Goal: Task Accomplishment & Management: Complete application form

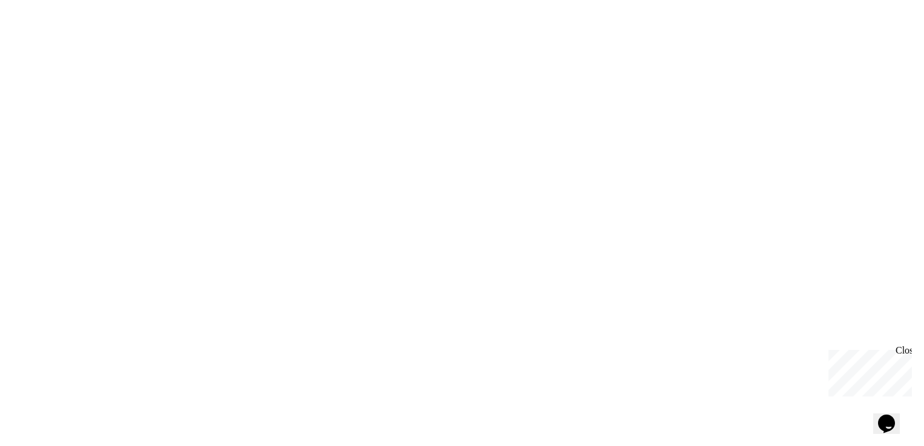
click at [668, 157] on div "We are updating our servers at 9:30PM EST [DATE]. [PERSON_NAME] should continue…" at bounding box center [462, 223] width 924 height 446
click at [597, 160] on div "We are updating our servers at 9:30PM EST [DATE]. [PERSON_NAME] should continue…" at bounding box center [462, 223] width 924 height 446
click at [414, 171] on div "We are updating our servers at 9:30PM EST [DATE]. [PERSON_NAME] should continue…" at bounding box center [462, 223] width 924 height 446
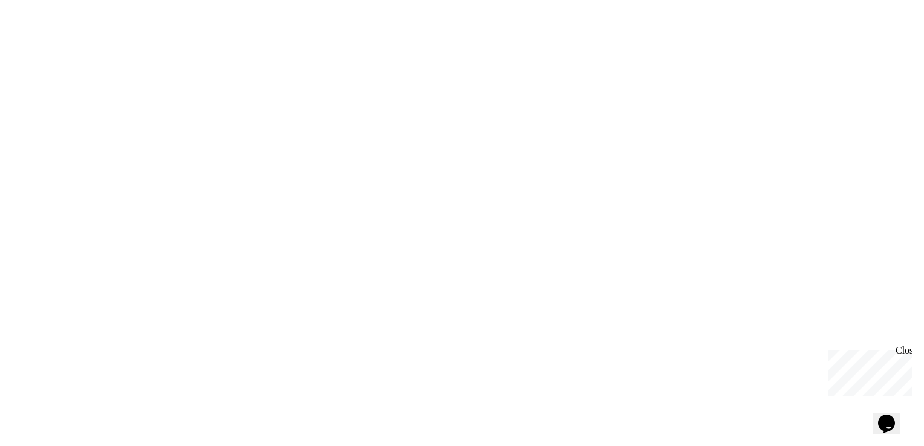
drag, startPoint x: 414, startPoint y: 171, endPoint x: 489, endPoint y: 170, distance: 75.6
click at [489, 170] on div "We are updating our servers at 9:30PM EST [DATE]. [PERSON_NAME] should continue…" at bounding box center [462, 223] width 924 height 446
click at [683, 221] on div "We are updating our servers at 9:30PM EST [DATE]. [PERSON_NAME] should continue…" at bounding box center [462, 223] width 924 height 446
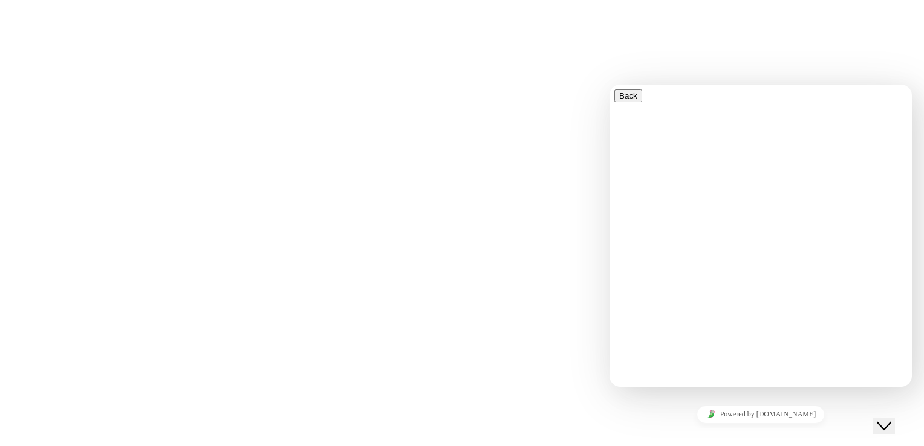
click at [580, 200] on div "We are updating our servers at 9:30PM EST [DATE]. [PERSON_NAME] should continue…" at bounding box center [462, 223] width 924 height 446
click at [890, 422] on icon "Chat widget" at bounding box center [884, 426] width 15 height 8
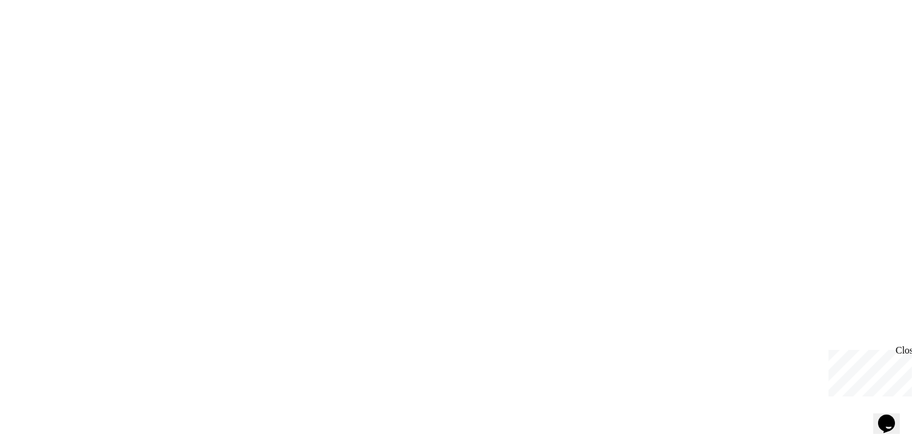
click at [890, 418] on icon "Chat widget" at bounding box center [886, 424] width 17 height 18
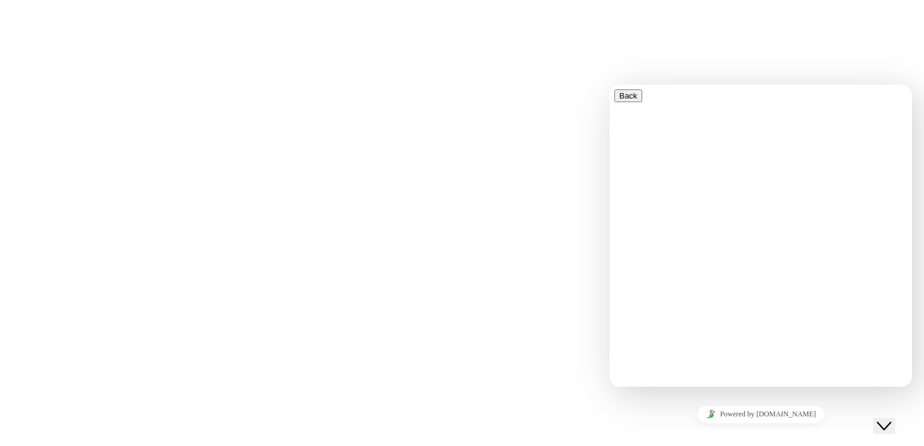
click at [890, 422] on icon "Chat widget" at bounding box center [884, 426] width 15 height 8
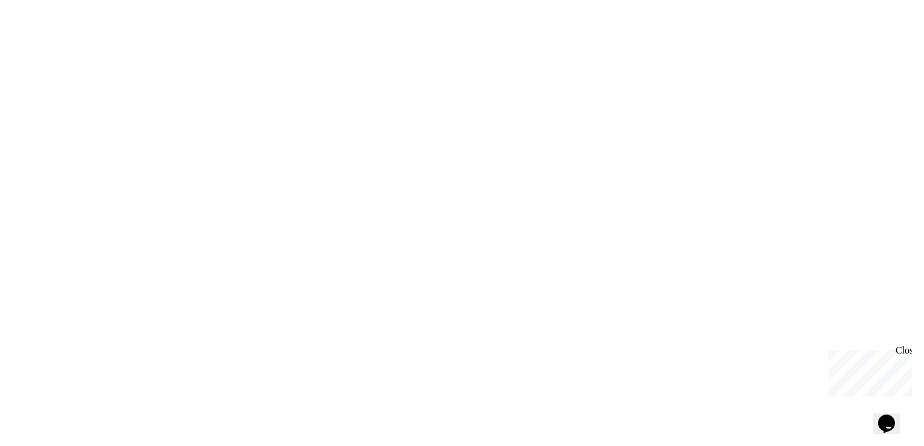
click at [496, 193] on div "We are updating our servers at 9:30PM EST [DATE]. [PERSON_NAME] should continue…" at bounding box center [462, 223] width 924 height 446
